Goal: Navigation & Orientation: Find specific page/section

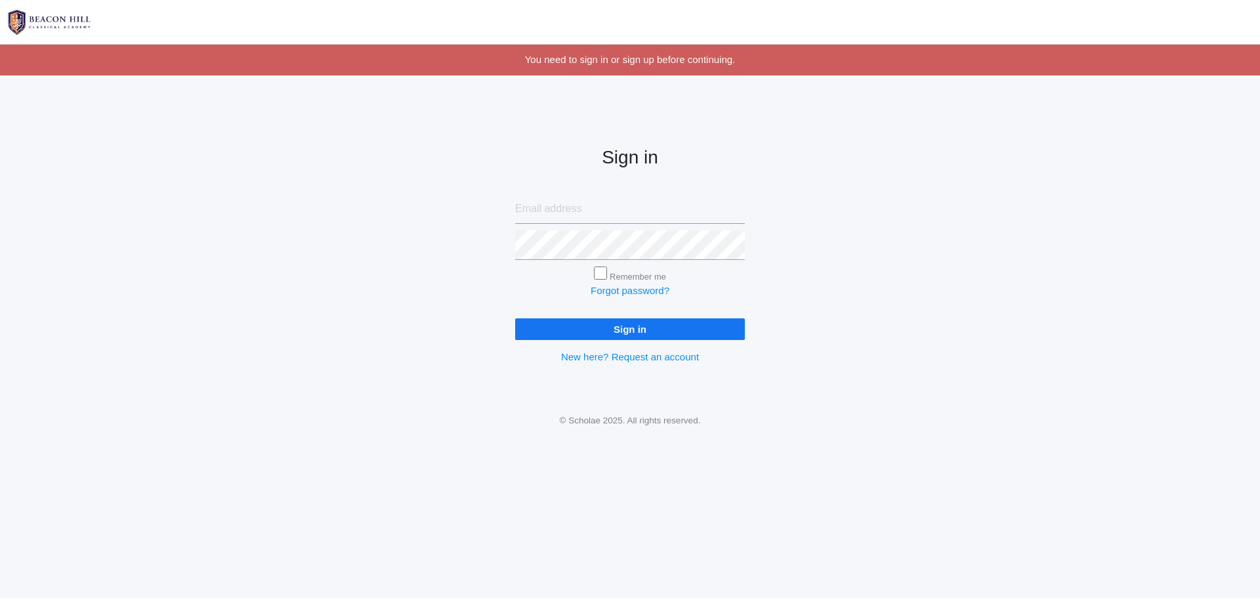
type input "[PERSON_NAME][EMAIL_ADDRESS][DOMAIN_NAME]"
click at [601, 266] on input "Remember me" at bounding box center [600, 272] width 13 height 13
checkbox input "true"
click at [649, 325] on input "Sign in" at bounding box center [630, 329] width 230 height 22
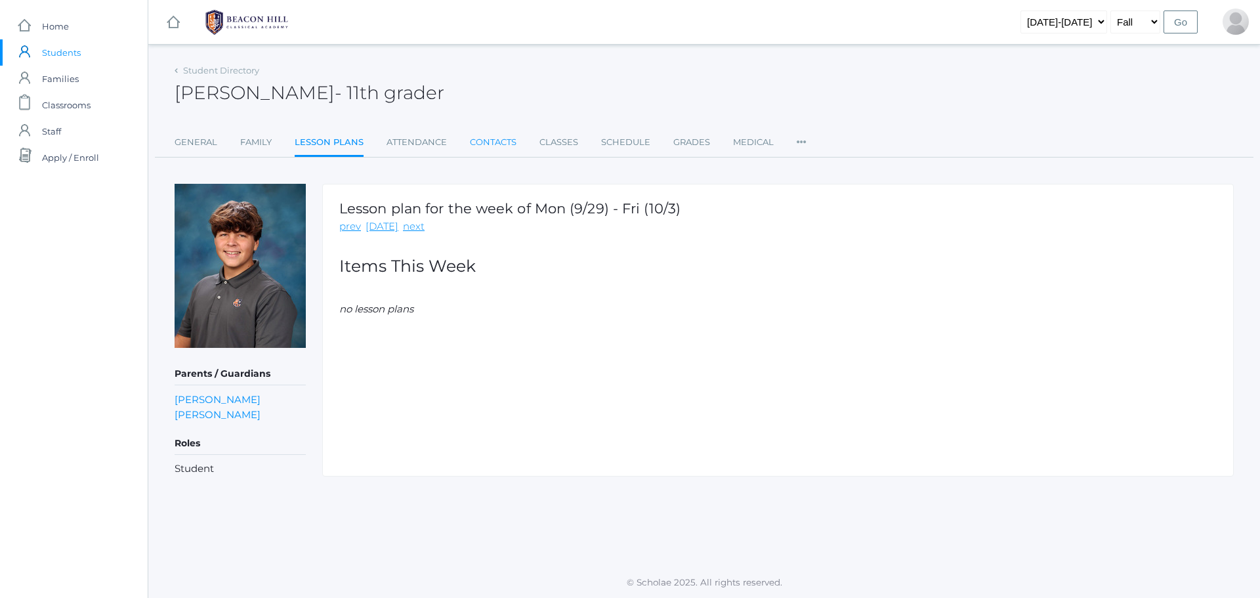
click at [479, 144] on link "Contacts" at bounding box center [493, 142] width 47 height 26
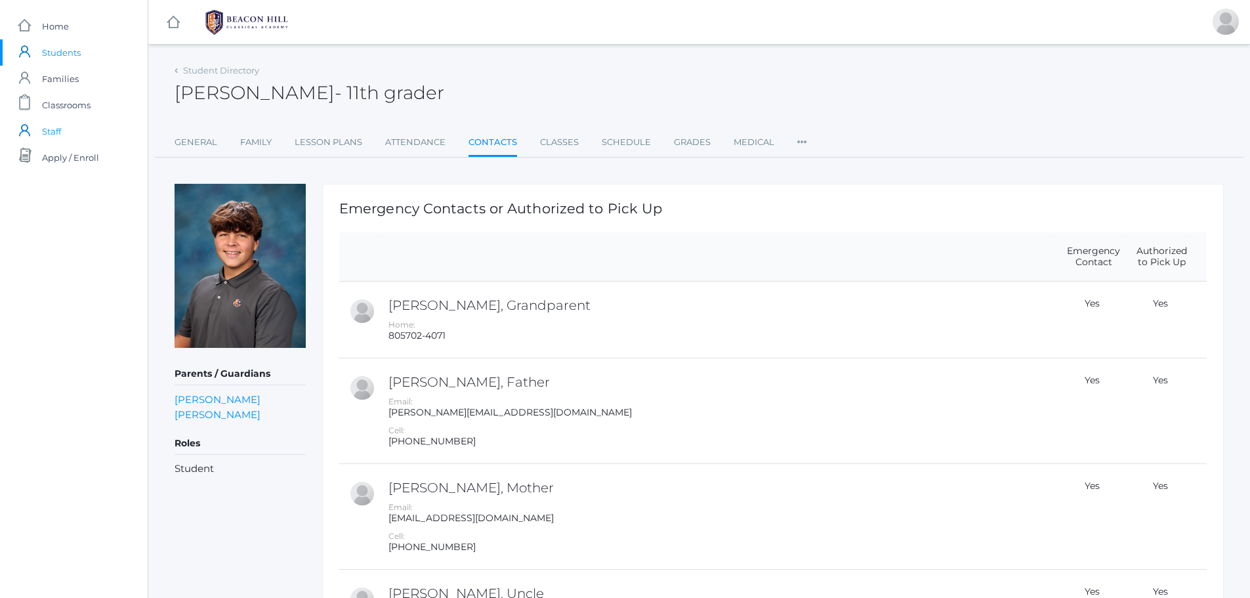
click at [49, 126] on span "Staff" at bounding box center [51, 131] width 19 height 26
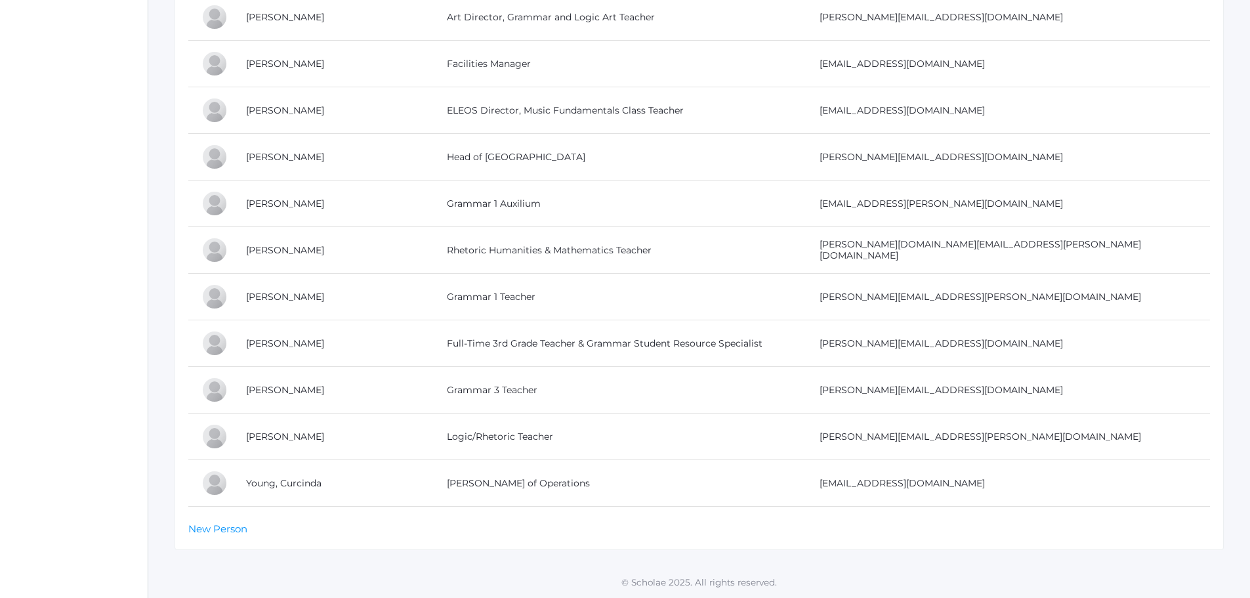
scroll to position [2970, 0]
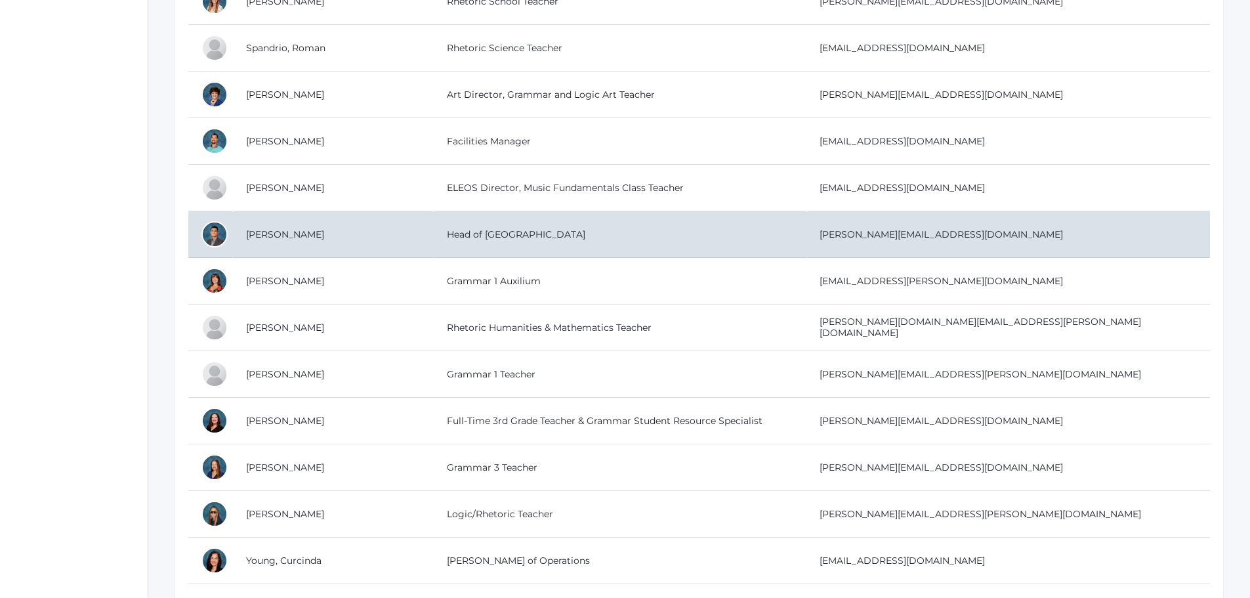
click at [467, 227] on td "Head of [GEOGRAPHIC_DATA]" at bounding box center [620, 234] width 373 height 47
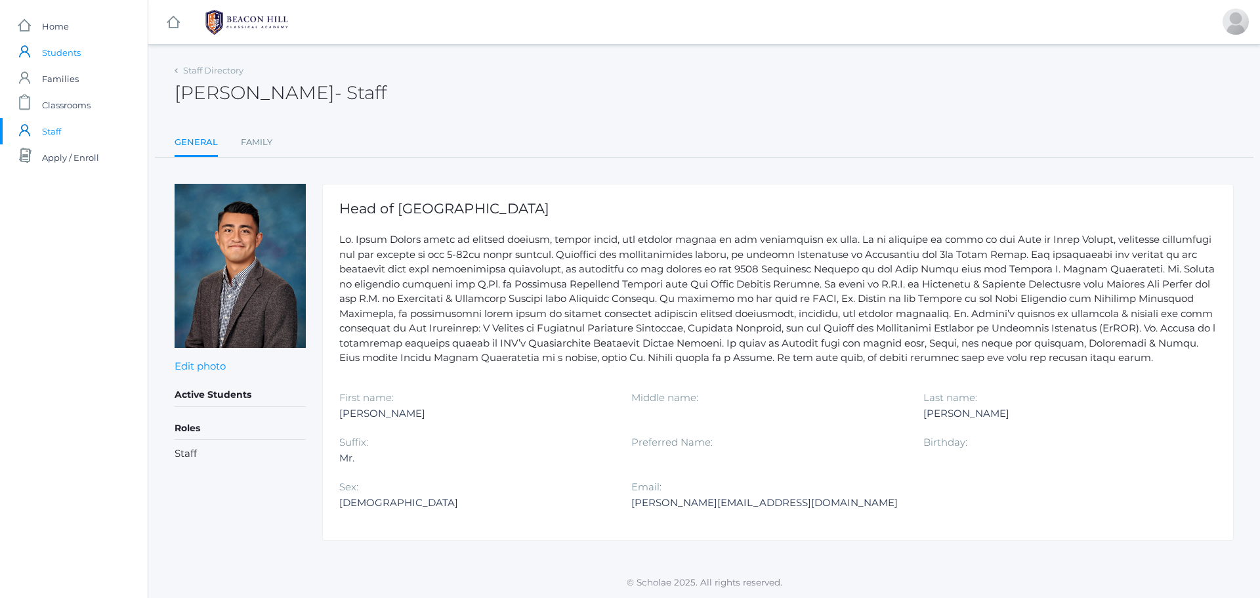
click at [52, 52] on span "Students" at bounding box center [61, 52] width 39 height 26
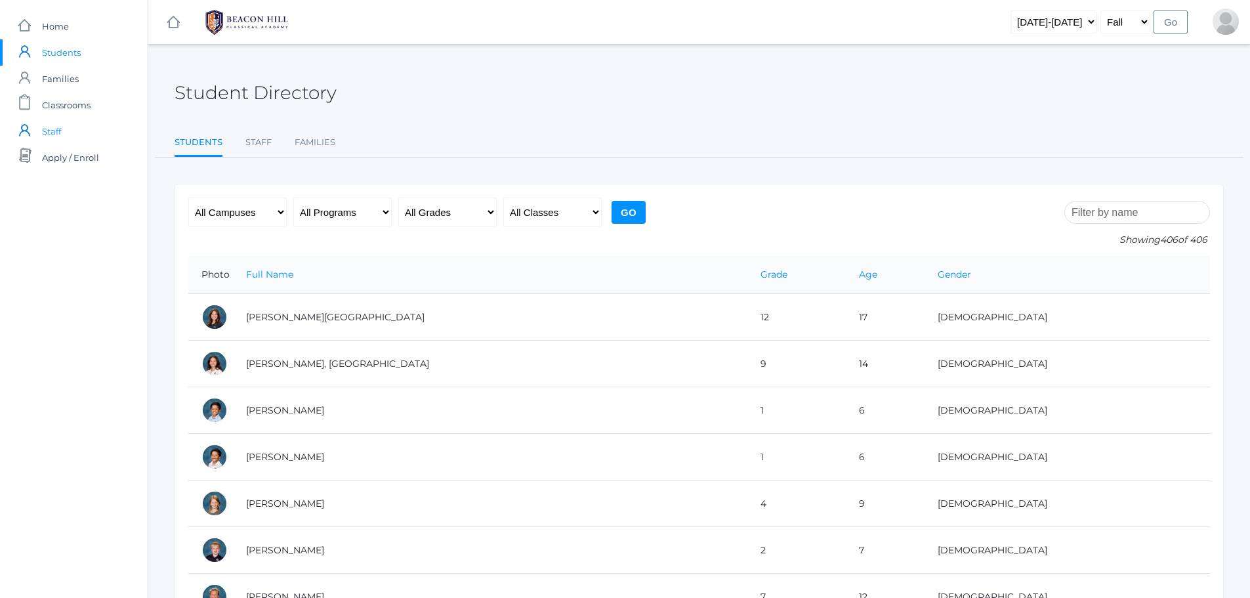
click at [60, 127] on span "Staff" at bounding box center [51, 131] width 19 height 26
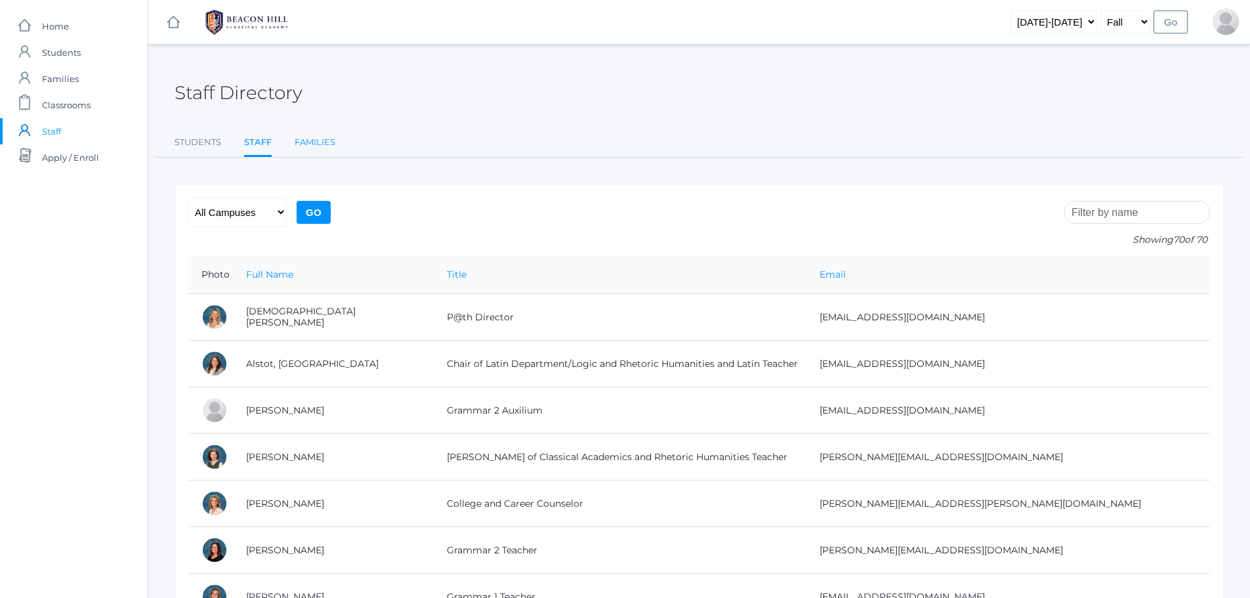
click at [323, 136] on link "Families" at bounding box center [315, 142] width 41 height 26
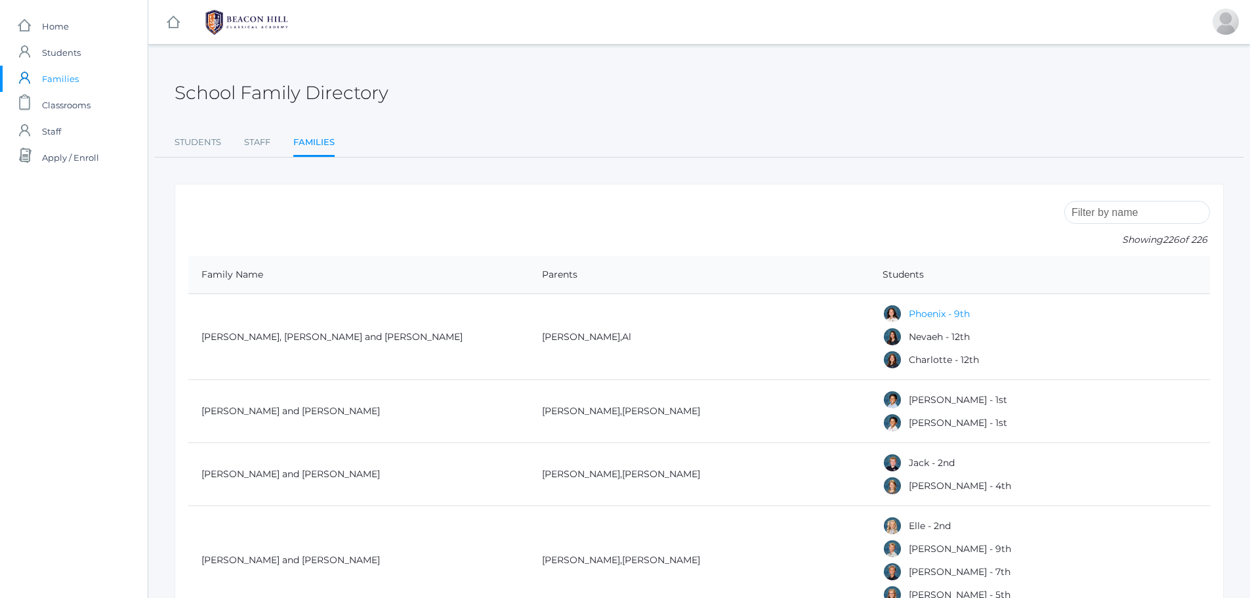
click at [947, 314] on link "Phoenix - 9th" at bounding box center [939, 314] width 61 height 12
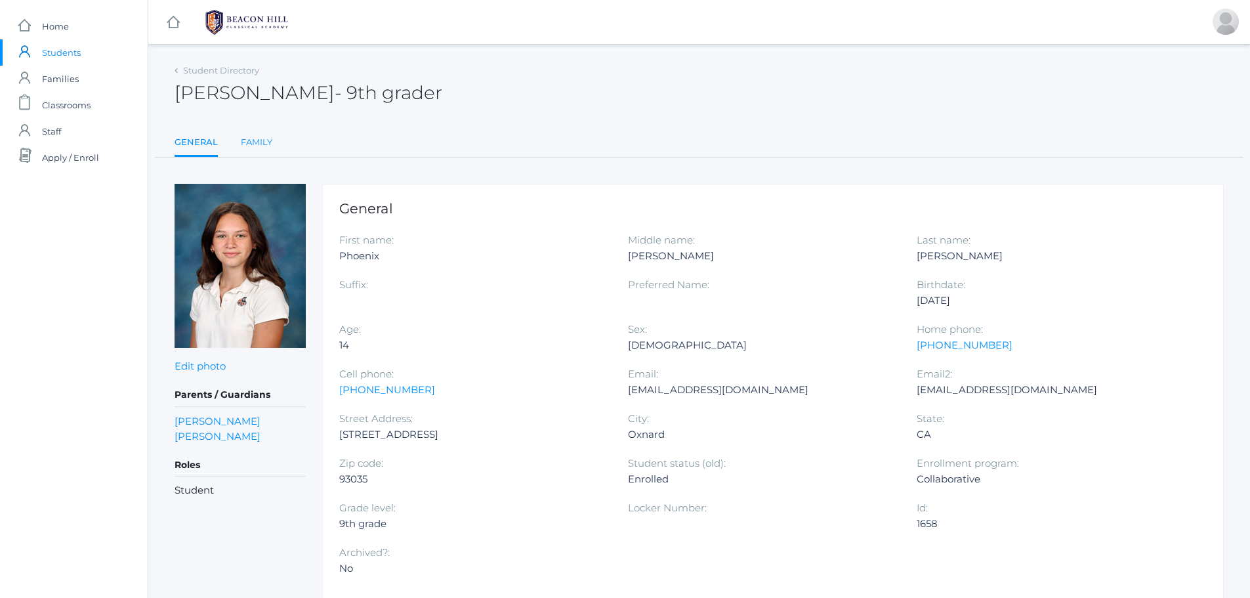
click at [261, 139] on link "Family" at bounding box center [256, 142] width 31 height 26
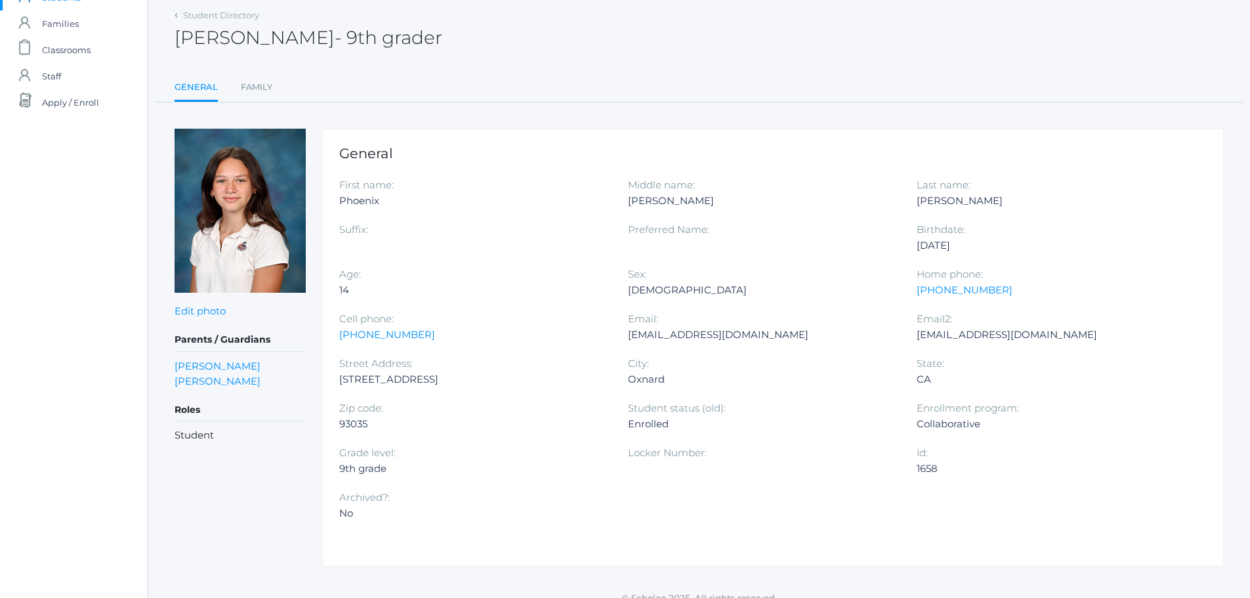
scroll to position [71, 0]
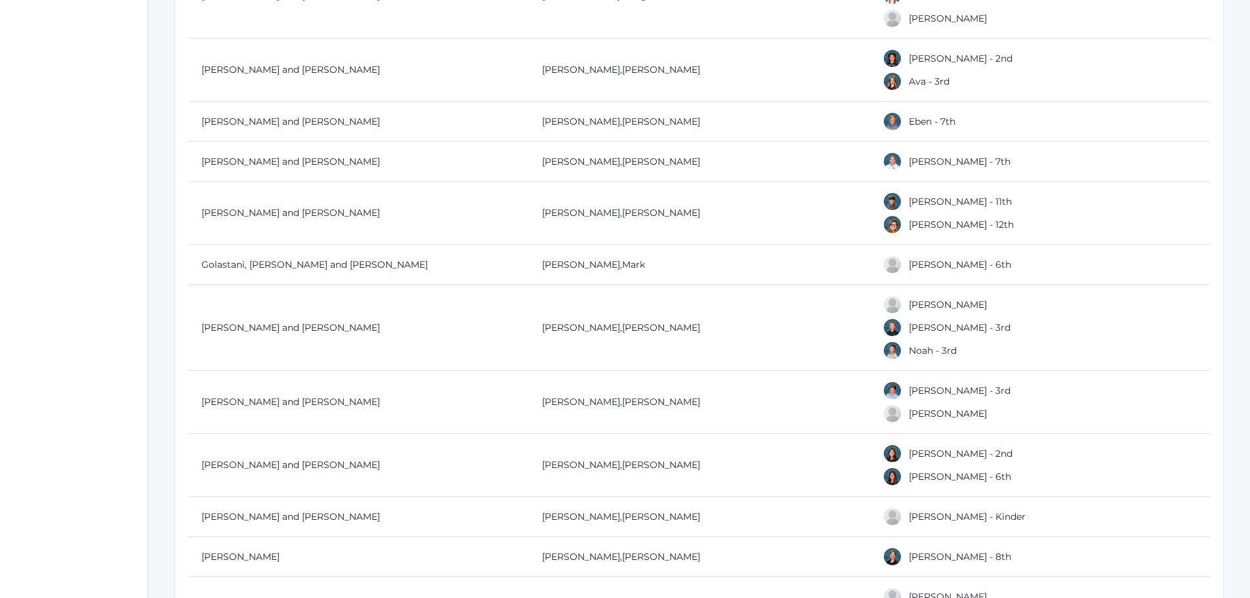
scroll to position [6182, 0]
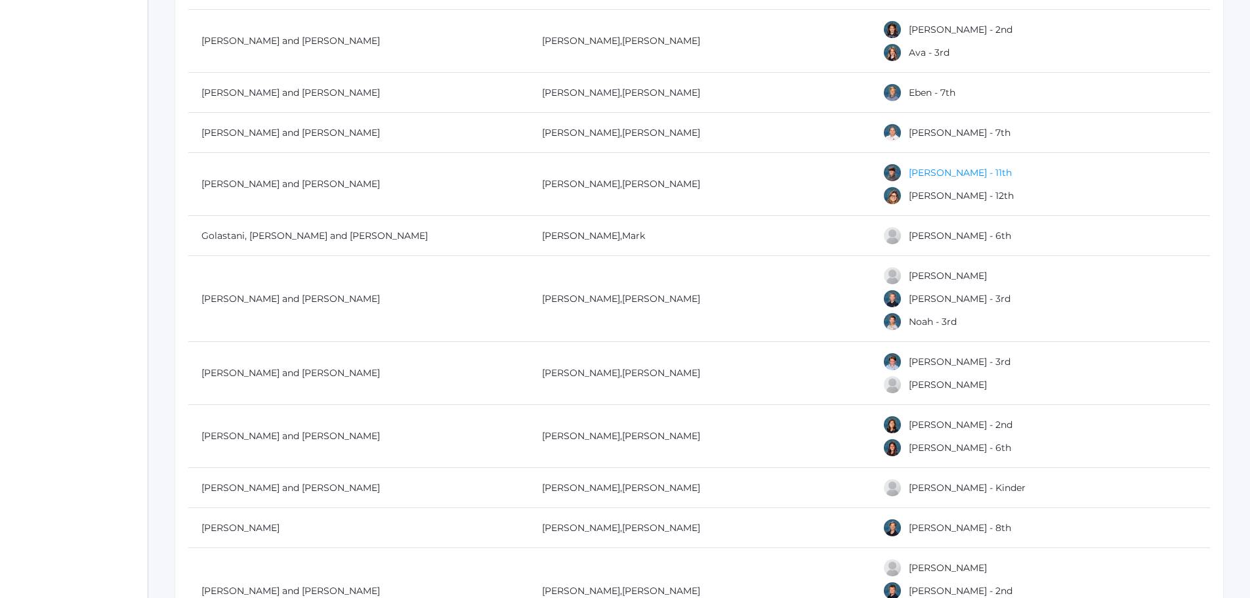
click at [929, 167] on link "[PERSON_NAME] - 11th" at bounding box center [960, 173] width 103 height 12
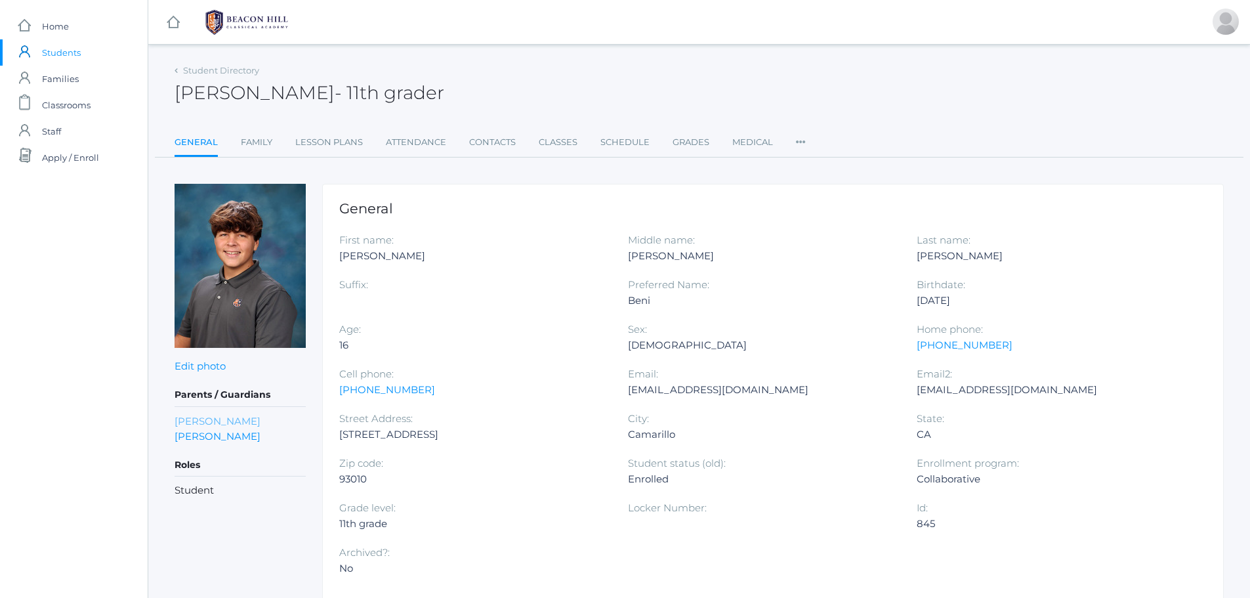
click at [219, 417] on link "[PERSON_NAME]" at bounding box center [217, 420] width 86 height 15
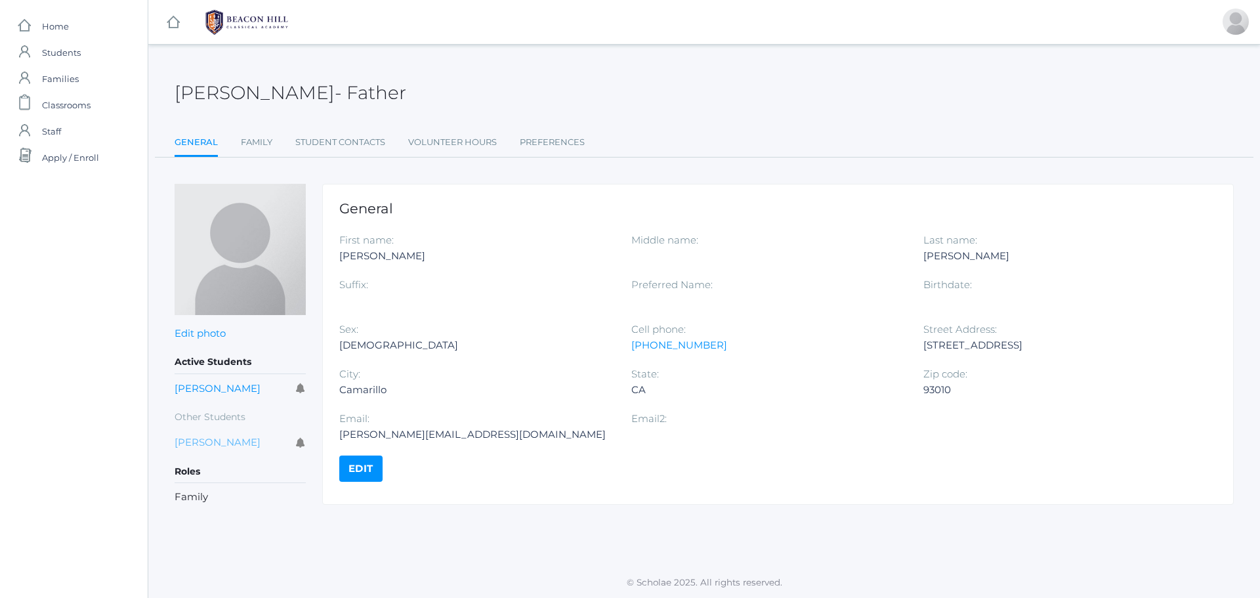
click at [244, 436] on link "[PERSON_NAME]" at bounding box center [217, 442] width 86 height 12
